Goal: Entertainment & Leisure: Consume media (video, audio)

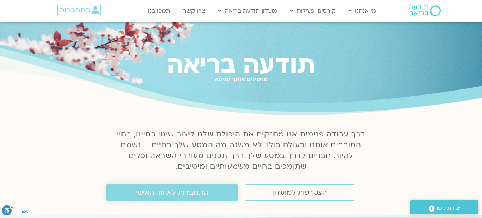
click at [188, 194] on span "התחברות לאיזור האישי" at bounding box center [172, 192] width 72 height 8
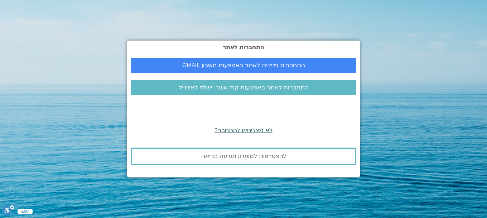
click at [239, 129] on span "לא מצליחים להתחבר?" at bounding box center [244, 130] width 58 height 8
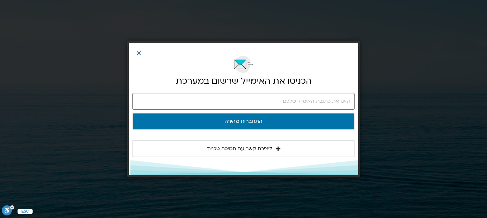
click at [335, 96] on input "email" at bounding box center [244, 101] width 222 height 16
type input "ebleier@bezeqint.net"
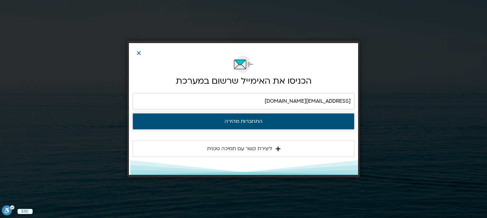
click at [249, 123] on button "התחברות מהירה" at bounding box center [244, 121] width 222 height 16
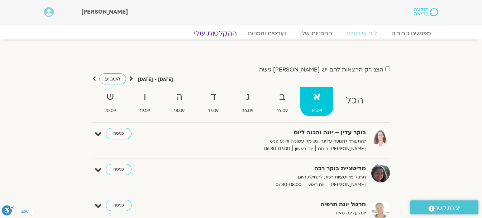
click at [222, 34] on link "ההקלטות שלי" at bounding box center [215, 33] width 60 height 9
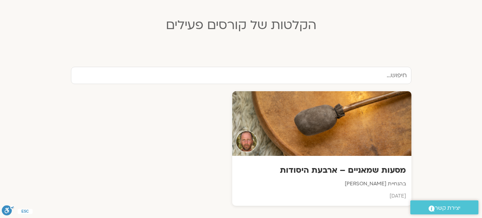
scroll to position [179, 0]
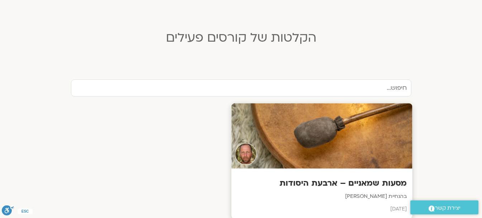
click at [310, 137] on div at bounding box center [321, 135] width 181 height 65
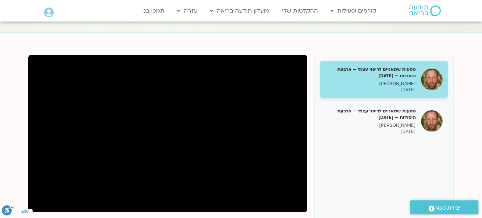
scroll to position [72, 0]
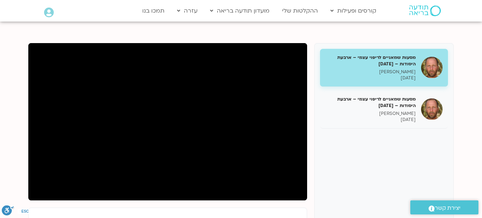
click at [15, 119] on section "מסעות שמאניים לריפוי עצמי – ארבעת היסודות – [DATE] [PERSON_NAME] [DATE] מסעות ש…" at bounding box center [241, 181] width 482 height 320
